Goal: Task Accomplishment & Management: Manage account settings

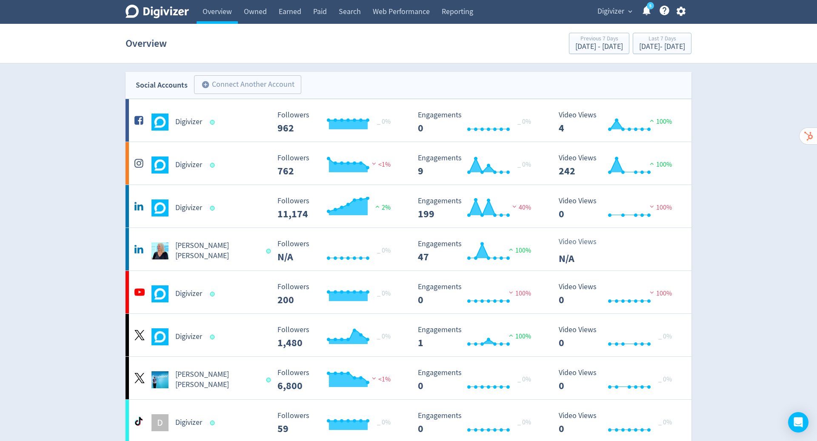
click at [680, 11] on icon "button" at bounding box center [680, 11] width 11 height 11
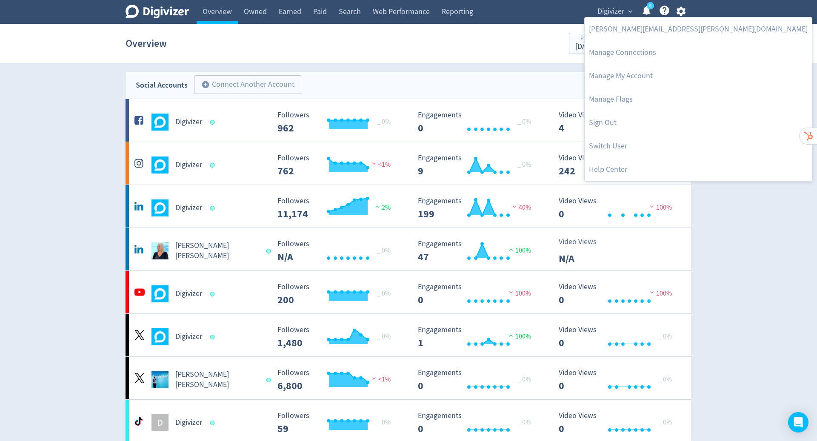
click at [608, 145] on link "Switch User" at bounding box center [698, 145] width 227 height 23
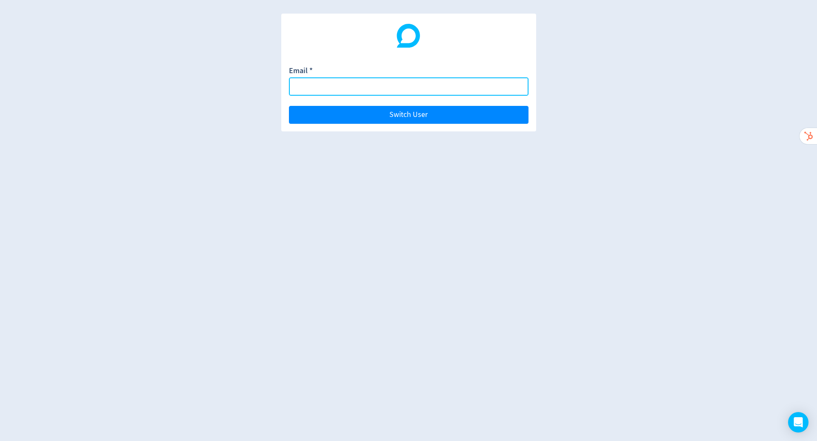
click at [401, 89] on input "Email *" at bounding box center [409, 86] width 240 height 18
paste input "[EMAIL_ADDRESS][DOMAIN_NAME]"
type input "[EMAIL_ADDRESS][DOMAIN_NAME]"
click at [289, 106] on button "Switch User" at bounding box center [409, 115] width 240 height 18
